Goal: Task Accomplishment & Management: Manage account settings

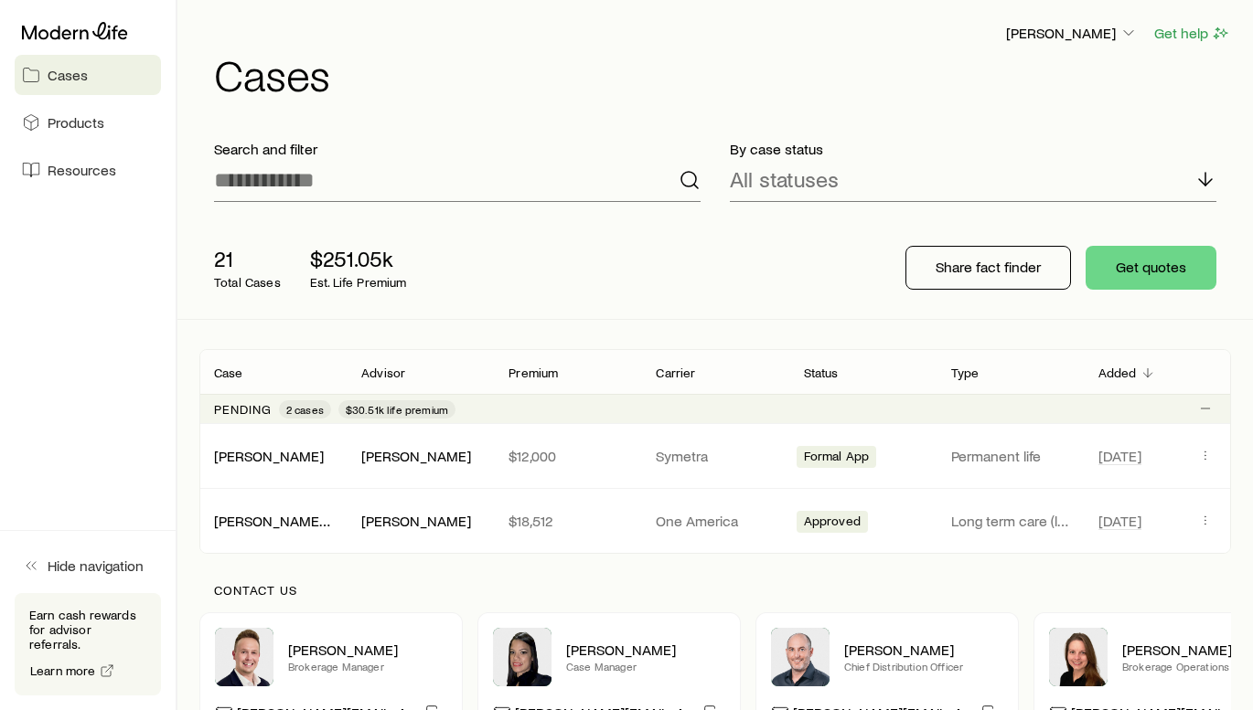
click at [785, 329] on div "Search and filter By case status All statuses 21 Total Cases $251.05k Est. Life…" at bounding box center [714, 476] width 1031 height 703
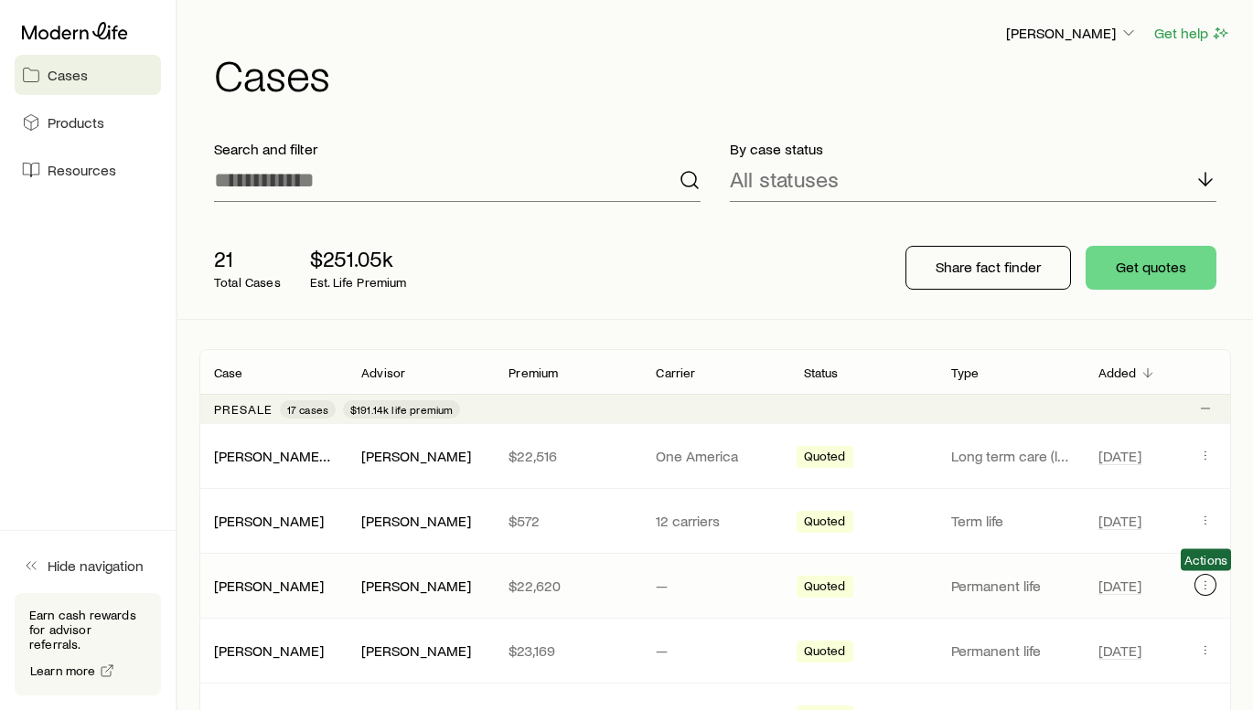
click at [1201, 582] on icon "Client cases" at bounding box center [1205, 585] width 15 height 15
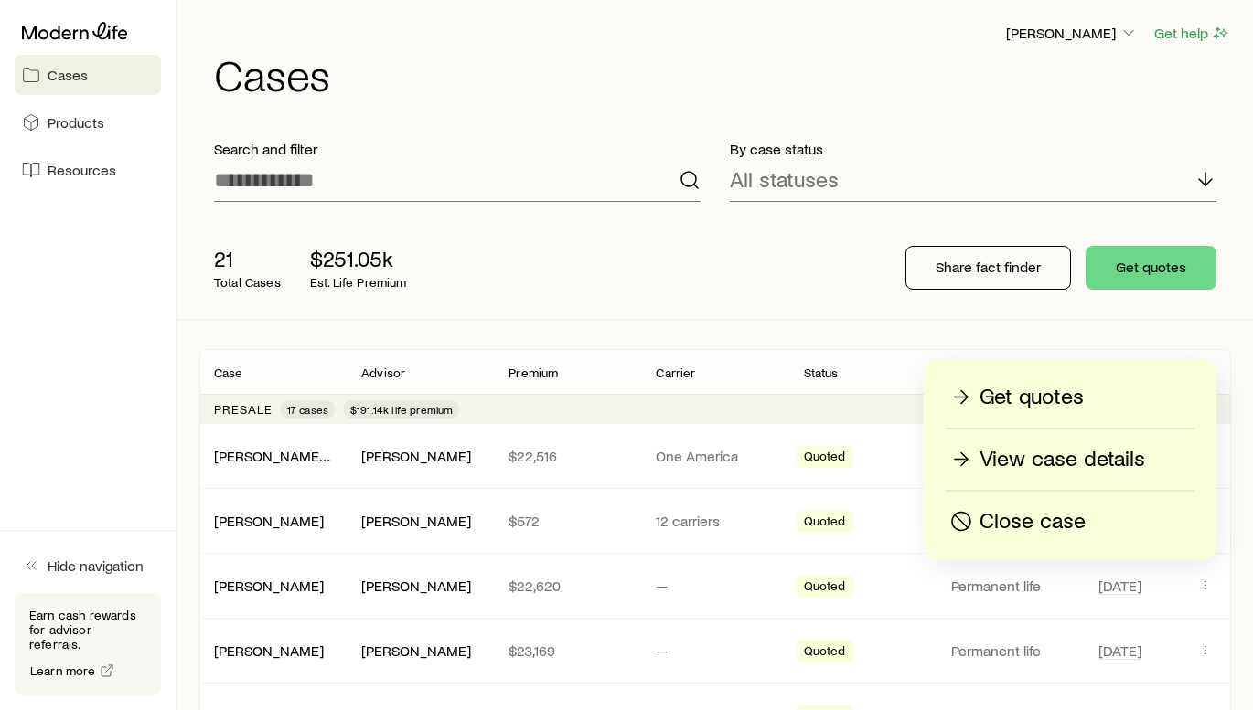
click at [1075, 524] on p "Close case" at bounding box center [1032, 521] width 106 height 29
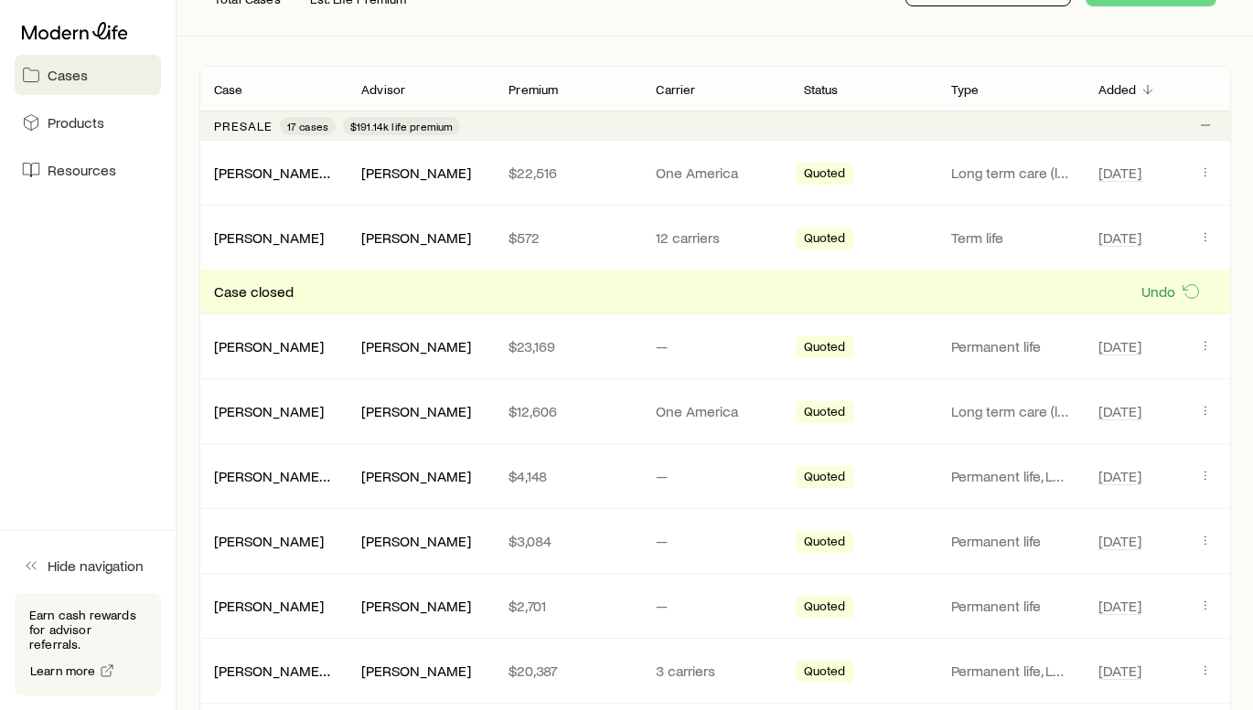
scroll to position [293, 0]
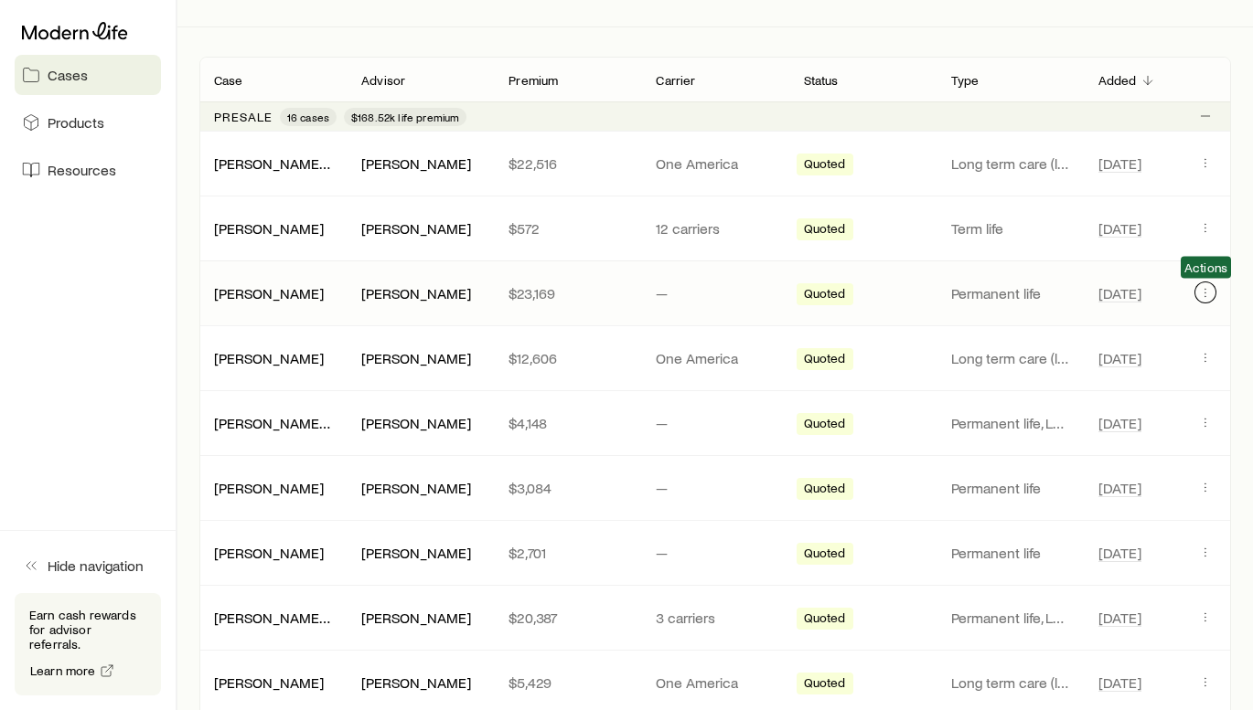
click at [1201, 290] on icon "Client cases" at bounding box center [1205, 292] width 15 height 15
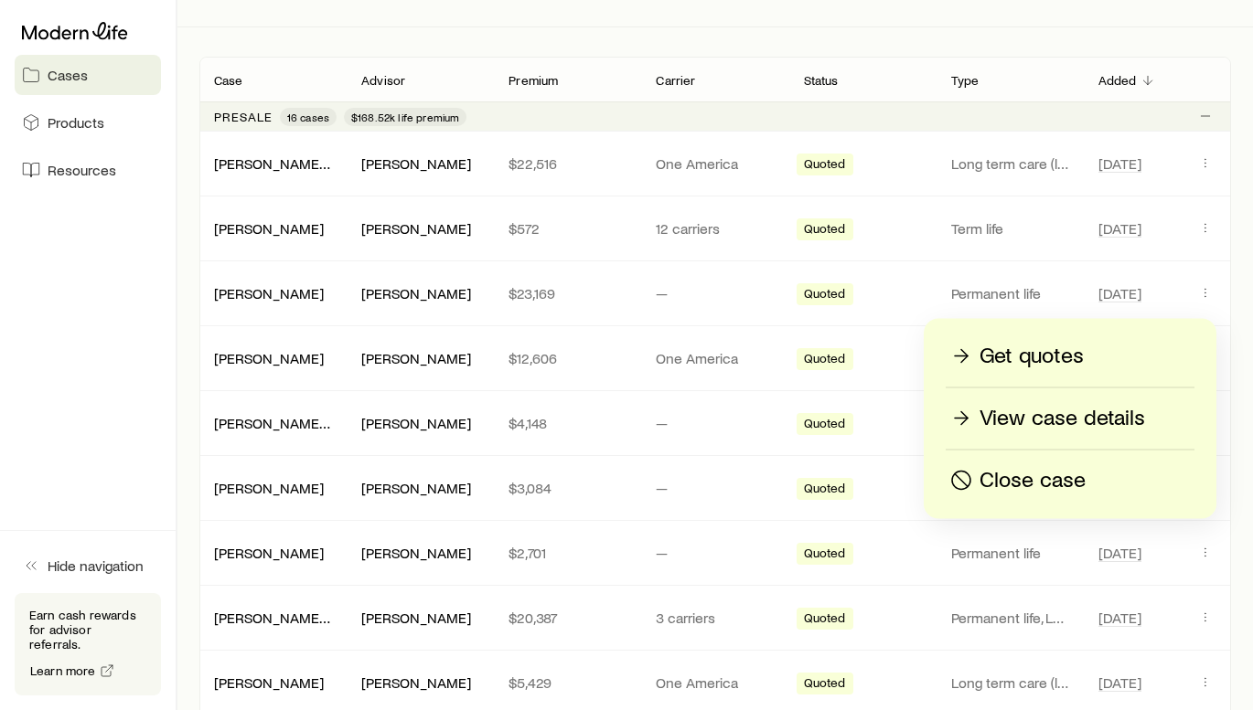
click at [1074, 477] on p "Close case" at bounding box center [1032, 480] width 106 height 29
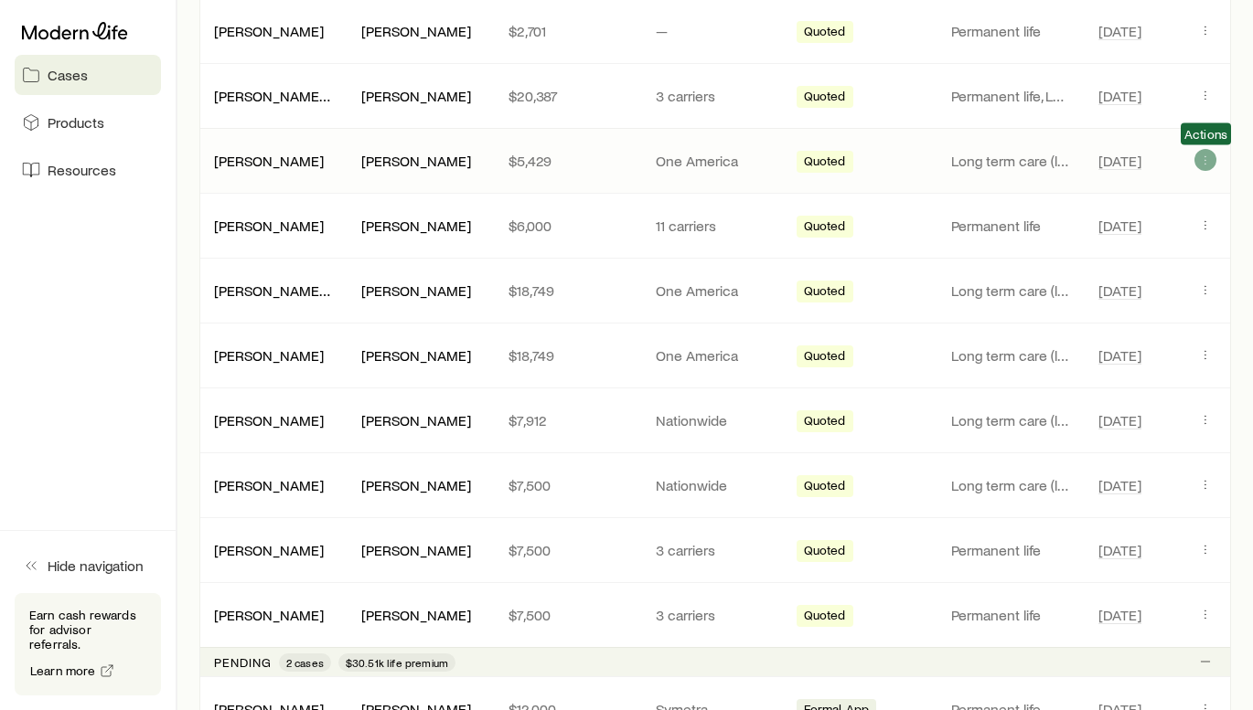
scroll to position [752, 0]
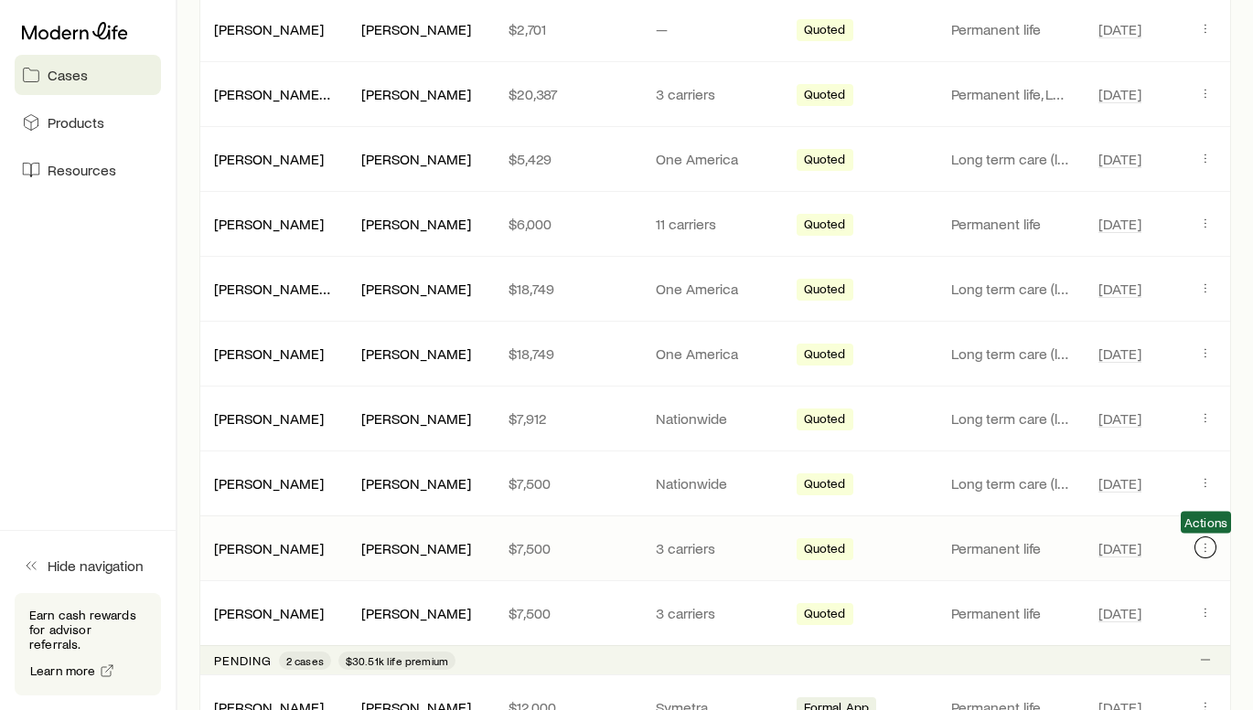
click at [1207, 552] on icon "Client cases" at bounding box center [1205, 547] width 15 height 15
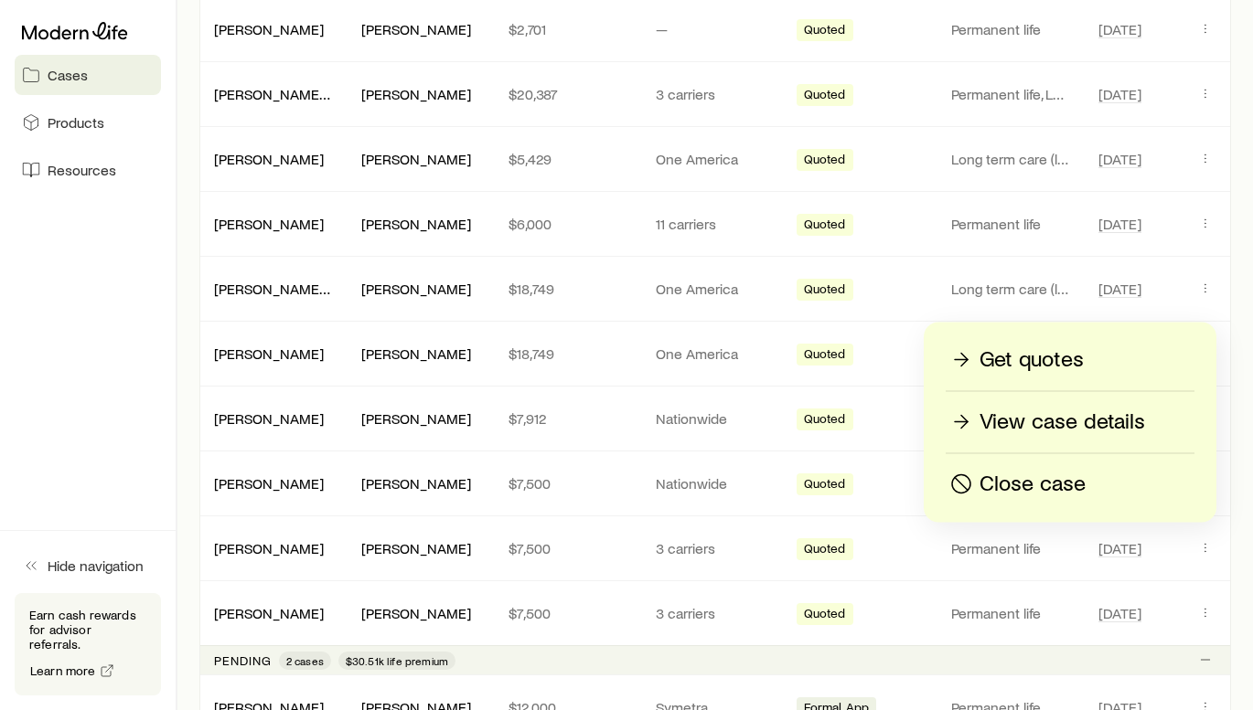
click at [1061, 484] on p "Close case" at bounding box center [1032, 484] width 106 height 29
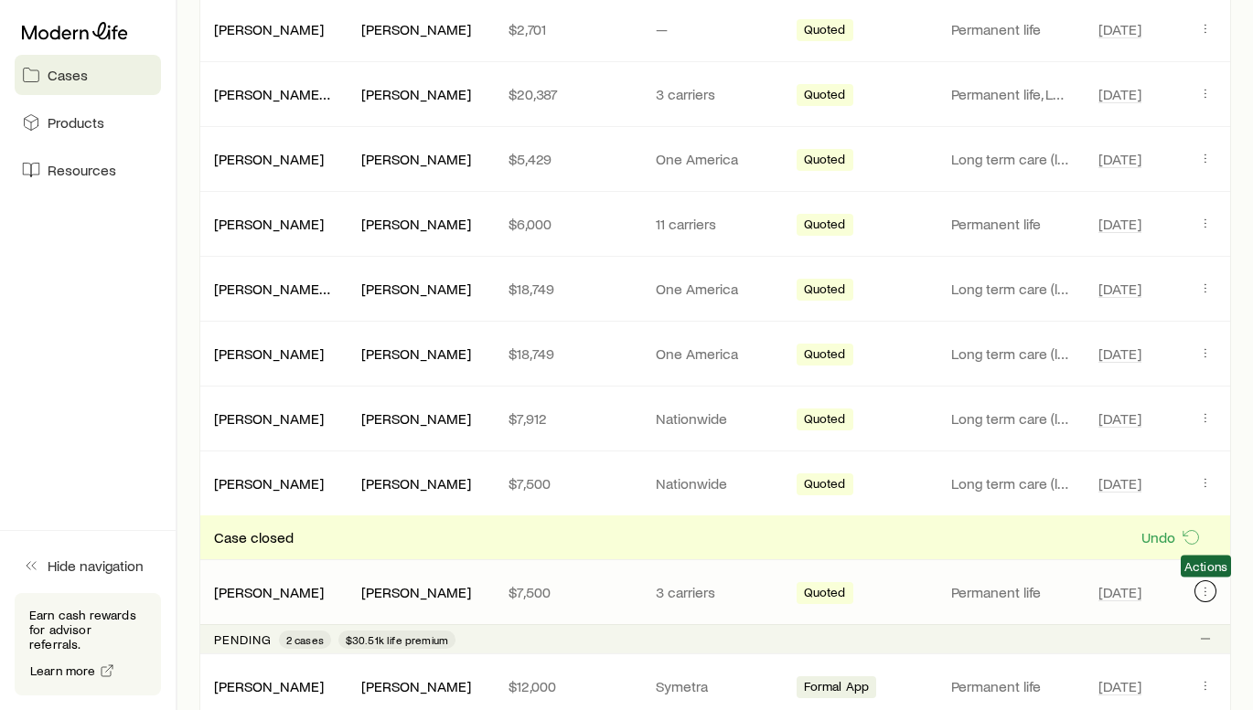
click at [1203, 591] on icon "Client cases" at bounding box center [1205, 591] width 15 height 15
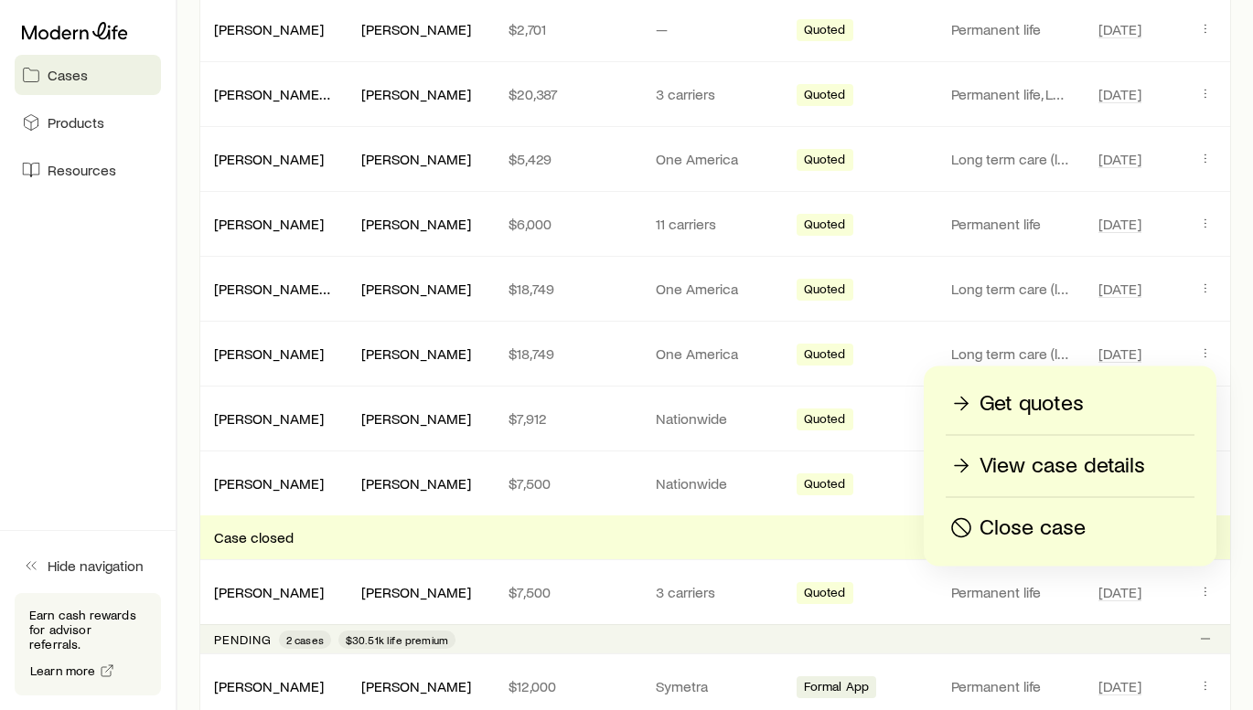
click at [1103, 525] on div "Close case" at bounding box center [1069, 528] width 247 height 29
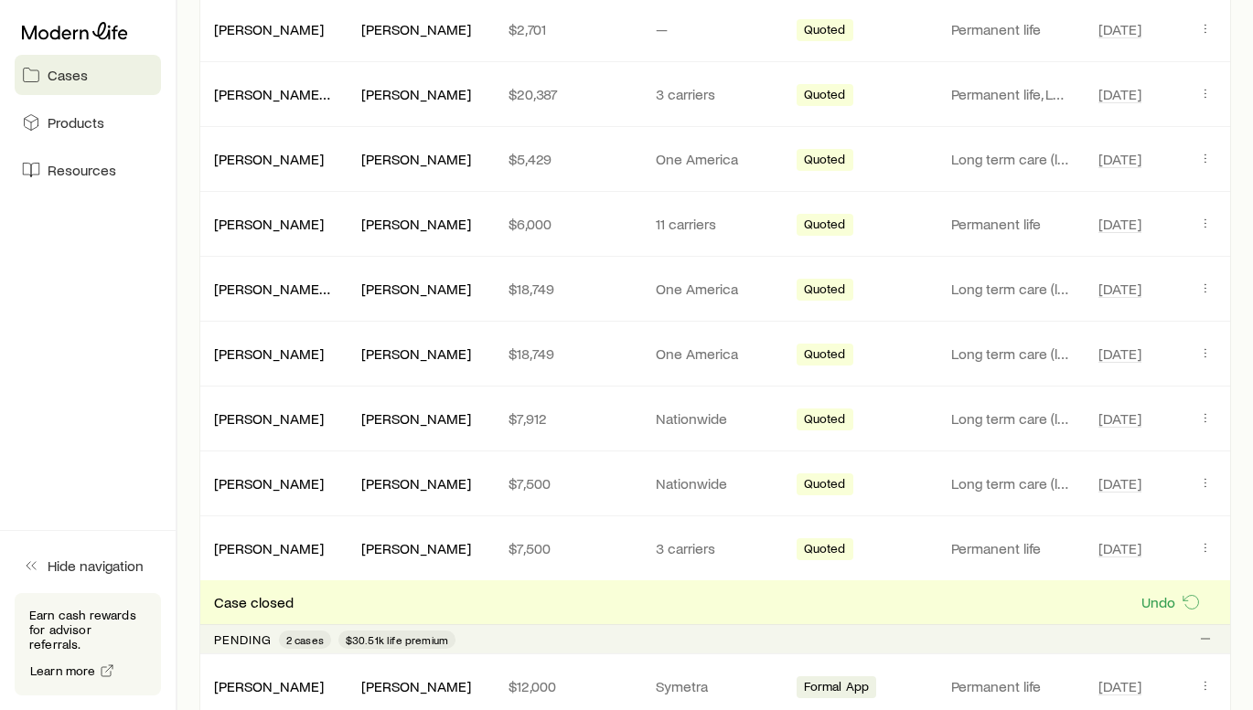
click at [1238, 573] on div "[PERSON_NAME] Get help Cases Search and filter By case status All statuses 21 T…" at bounding box center [714, 247] width 1075 height 1999
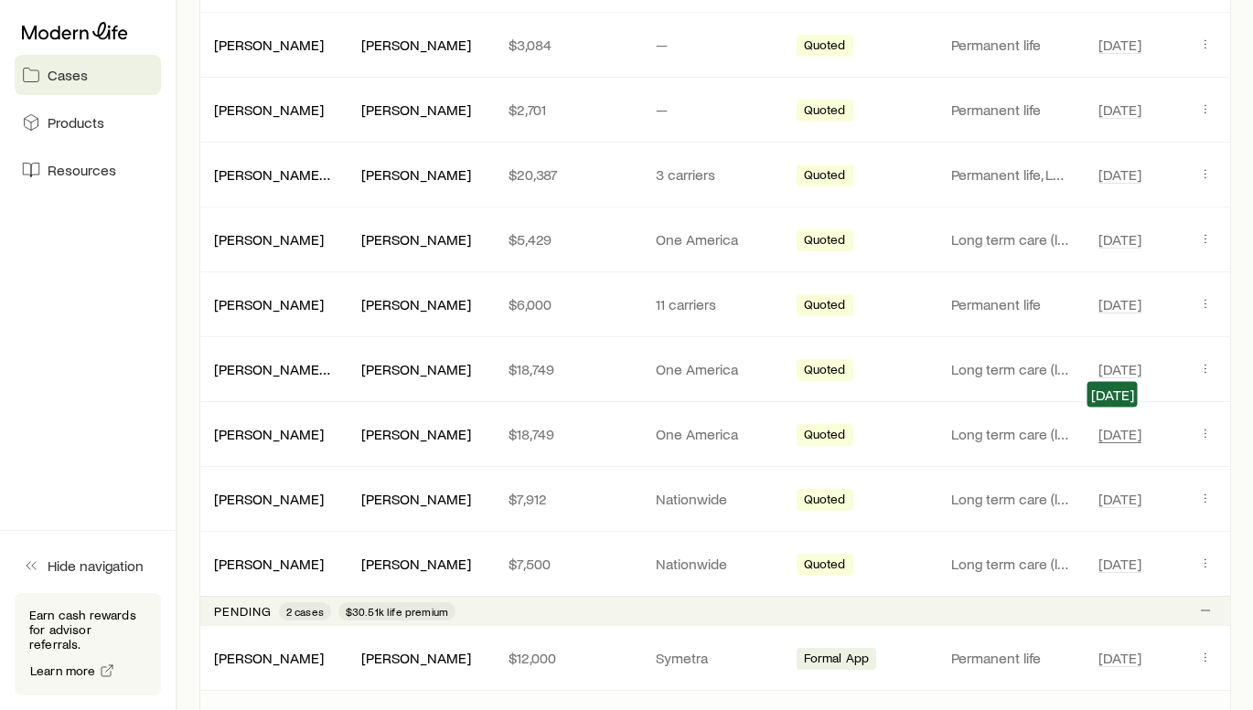
scroll to position [682, 0]
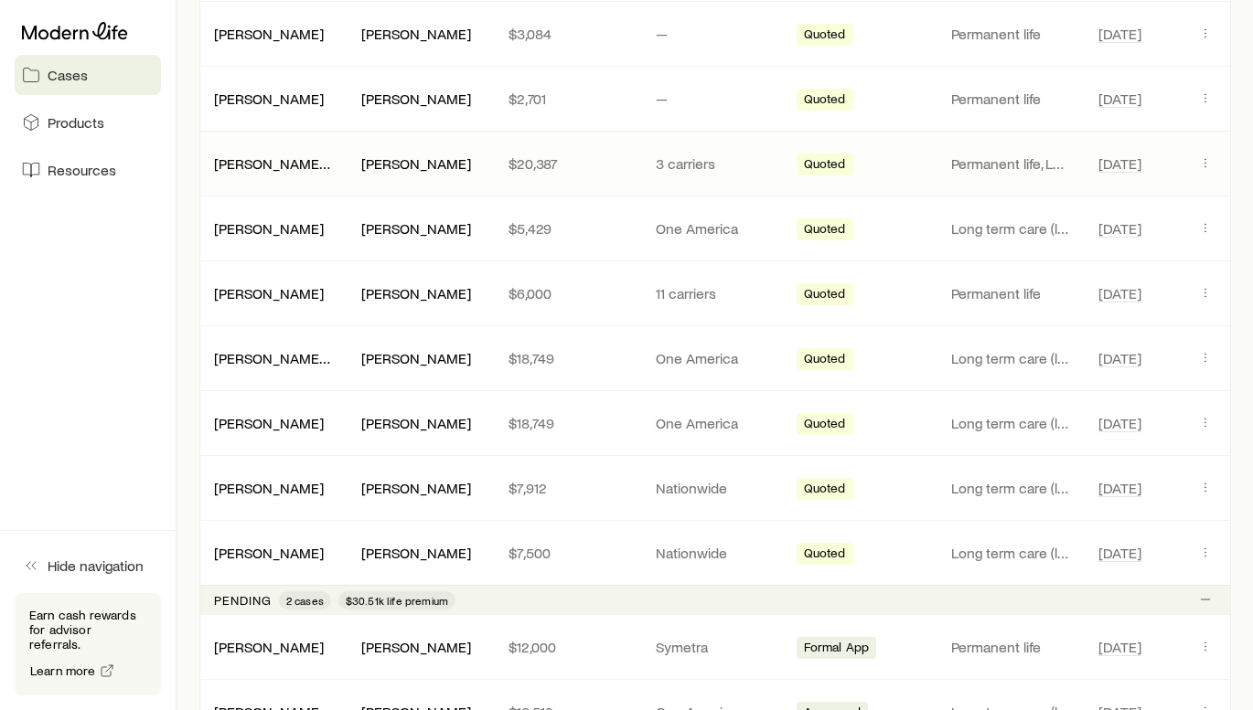
click at [1146, 171] on span "[DATE]" at bounding box center [1142, 164] width 89 height 22
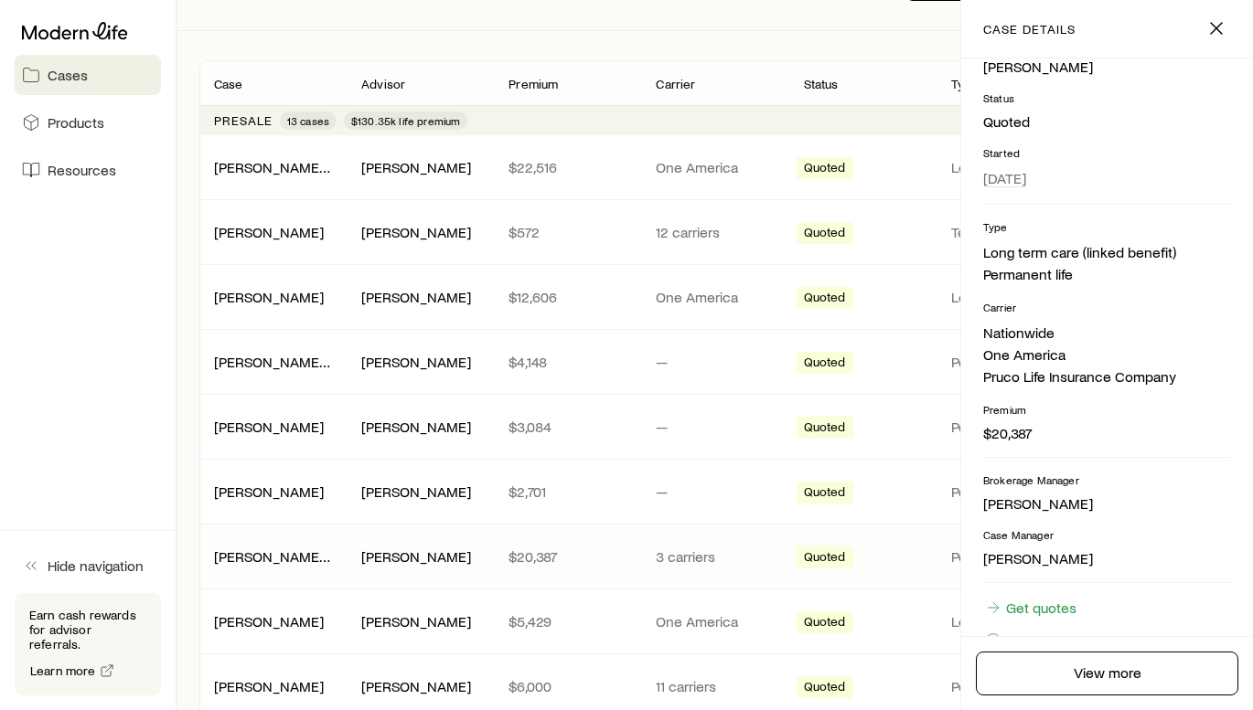
scroll to position [198, 0]
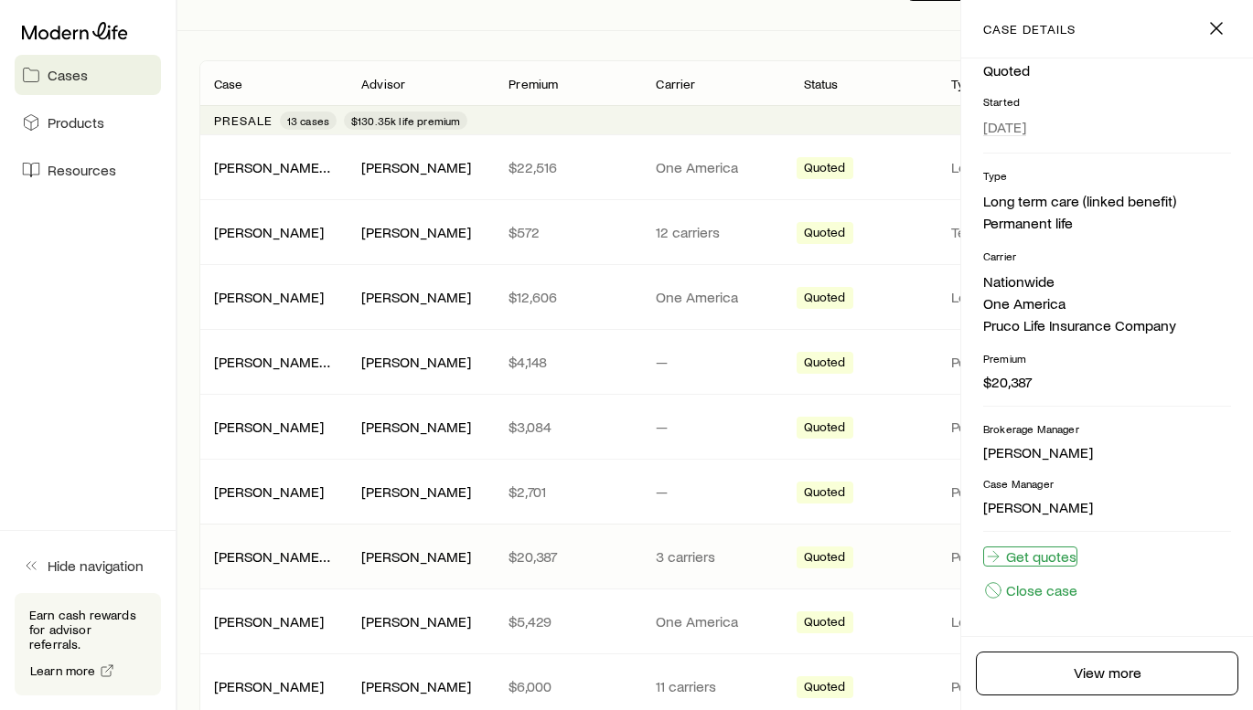
click at [1037, 561] on link "Get quotes" at bounding box center [1030, 557] width 94 height 20
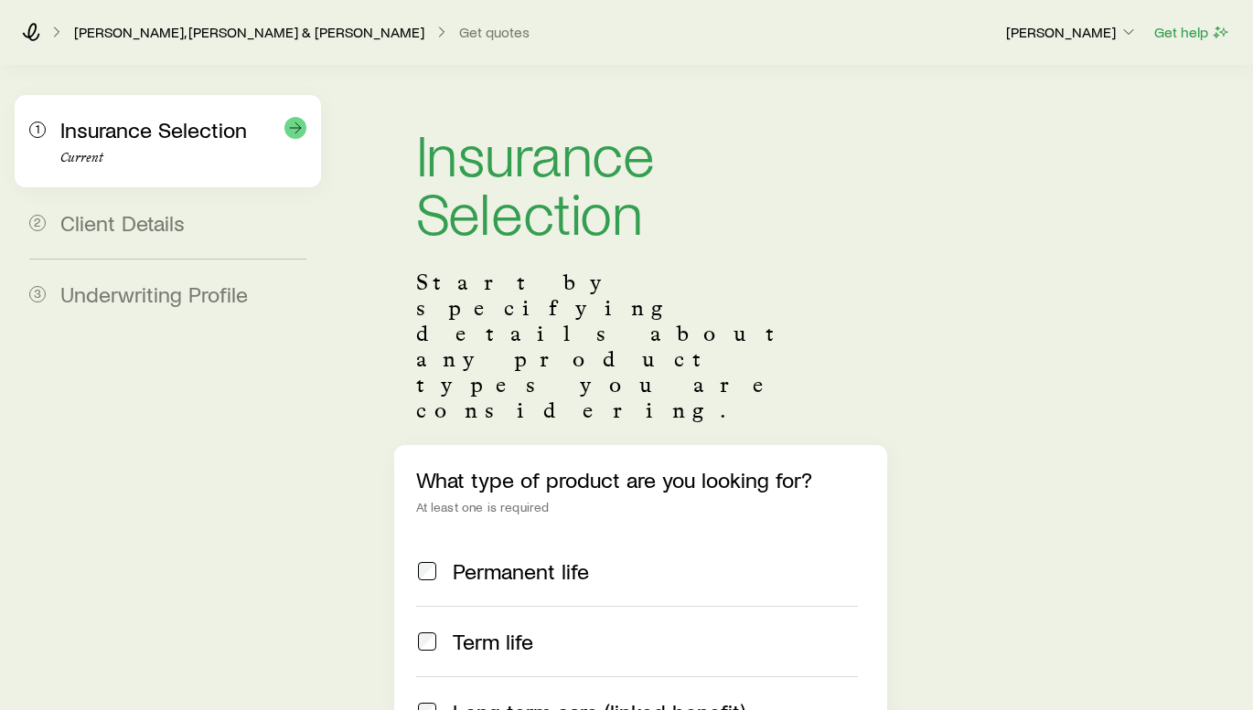
click at [198, 151] on p "Current" at bounding box center [183, 158] width 246 height 15
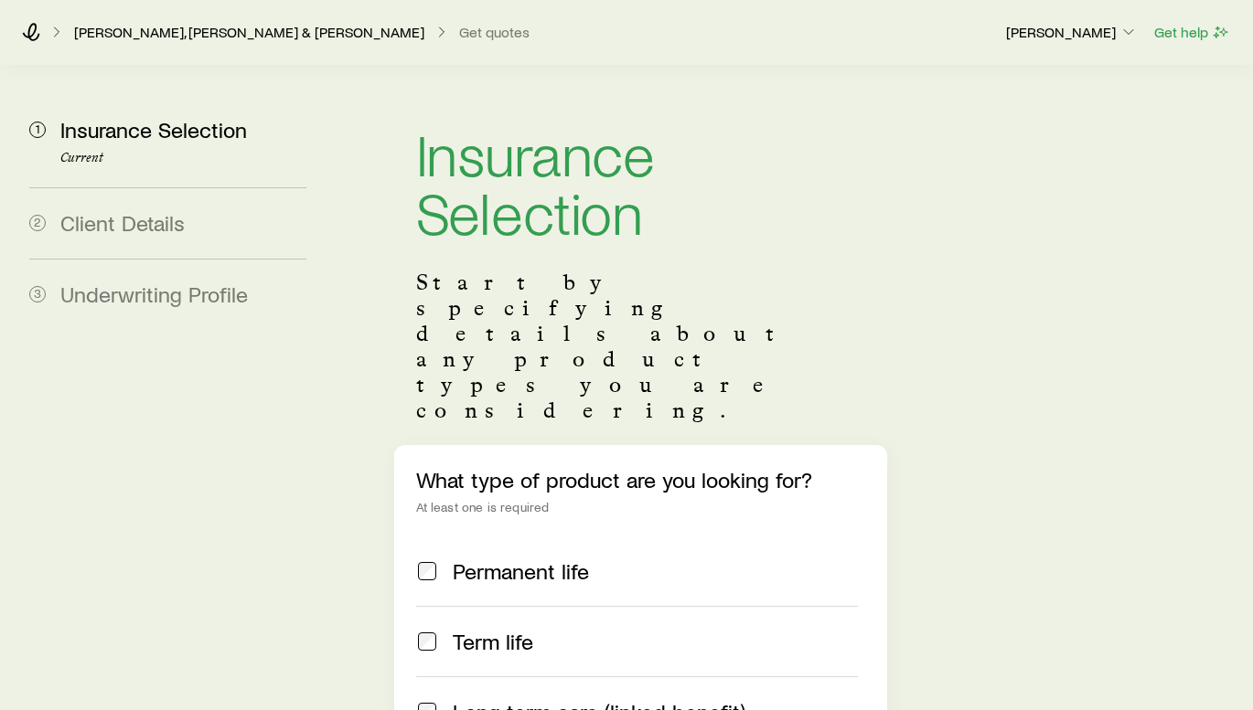
click at [825, 249] on header "Insurance Selection Start by specifying details about any product types you are…" at bounding box center [640, 273] width 493 height 344
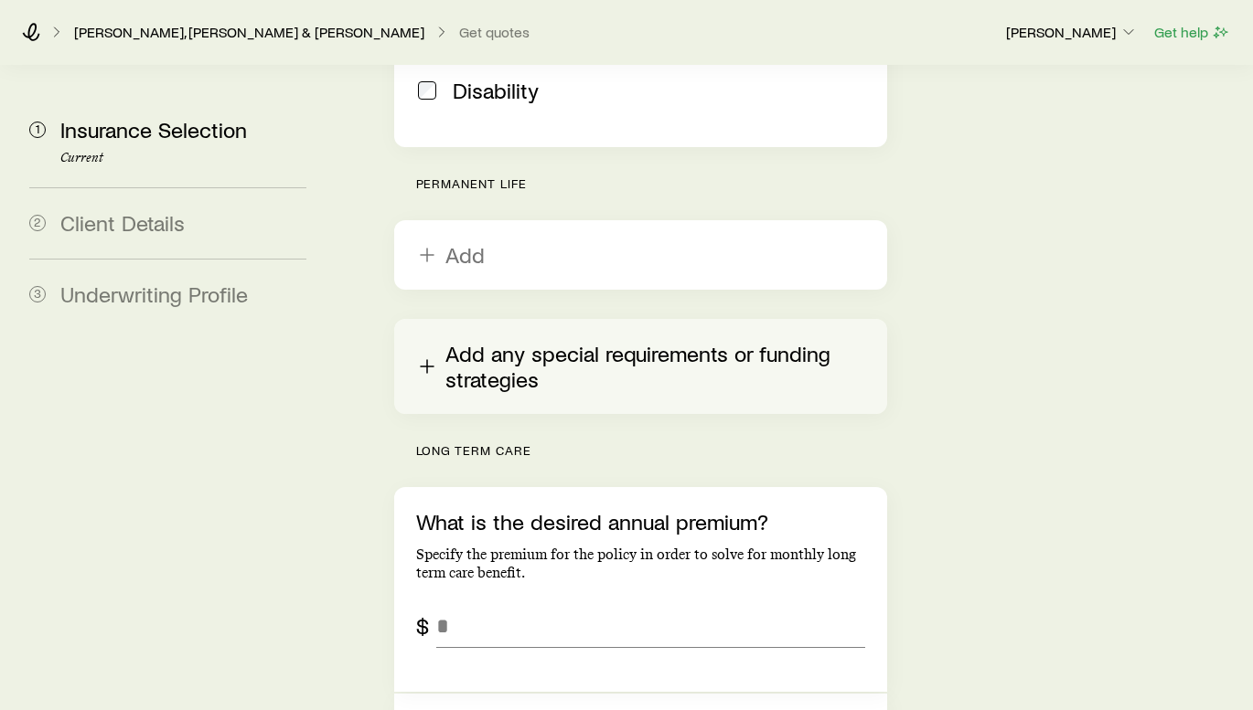
scroll to position [792, 0]
